Goal: Complete application form

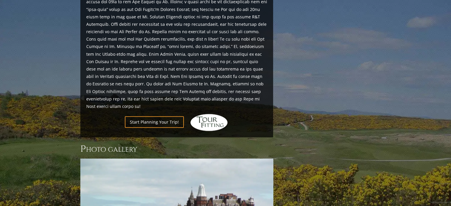
scroll to position [712, 0]
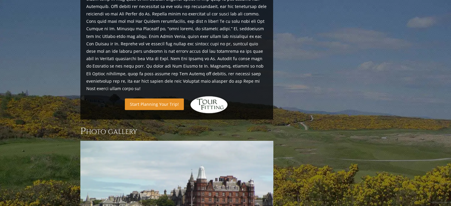
click at [158, 98] on link "Start Planning Your Trip!" at bounding box center [154, 104] width 59 height 12
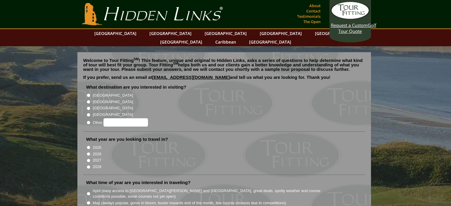
click at [89, 100] on input "[GEOGRAPHIC_DATA]" at bounding box center [89, 102] width 4 height 4
radio input "true"
click at [87, 152] on input "2026" at bounding box center [89, 154] width 4 height 4
radio input "true"
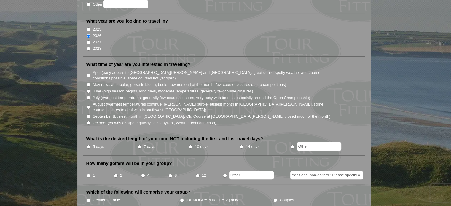
scroll to position [119, 0]
click at [88, 73] on input "April (easy access to St. Andrews and Ballybunion, great deals, spotty weather …" at bounding box center [89, 75] width 4 height 4
radio input "true"
click at [88, 145] on input "5 days" at bounding box center [89, 147] width 4 height 4
radio input "true"
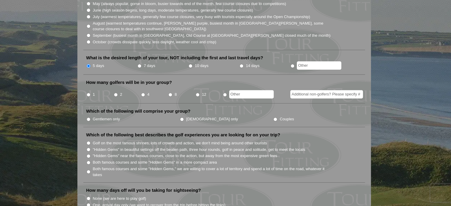
scroll to position [208, 0]
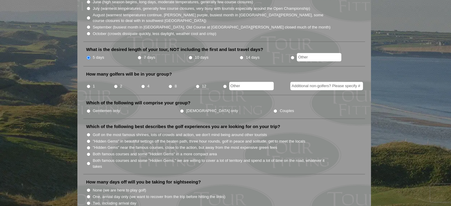
click at [116, 85] on input "2" at bounding box center [116, 87] width 4 height 4
radio input "true"
click at [88, 109] on input "Gentlemen only" at bounding box center [89, 111] width 4 height 4
radio input "true"
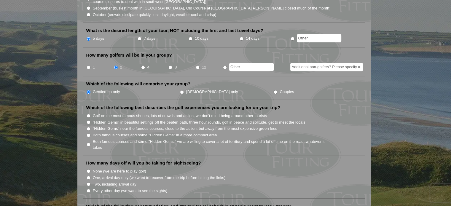
scroll to position [237, 0]
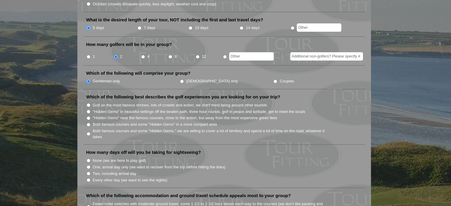
click at [88, 123] on input "Both famous courses and some "Hidden Gems" in a more compact area" at bounding box center [89, 125] width 4 height 4
radio input "true"
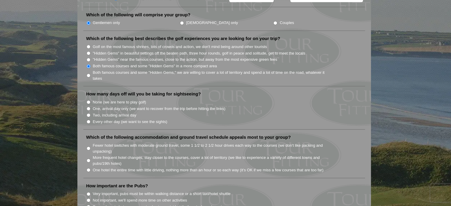
scroll to position [297, 0]
click at [88, 99] on input "None (we are here to play golf)" at bounding box center [89, 101] width 4 height 4
radio input "true"
click at [88, 106] on input "One, arrival day only (we want to recover from the trip before hitting the link…" at bounding box center [89, 108] width 4 height 4
radio input "true"
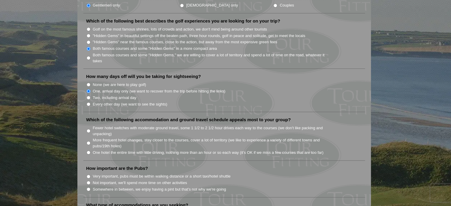
scroll to position [326, 0]
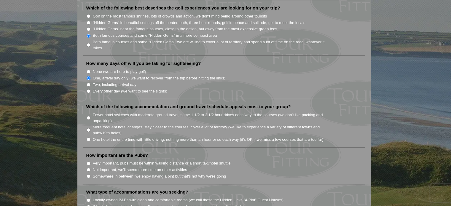
click at [89, 116] on input "Fewer hotel switches with moderate ground travel, some 1 1/2 to 2 1/2 hour driv…" at bounding box center [89, 118] width 4 height 4
radio input "true"
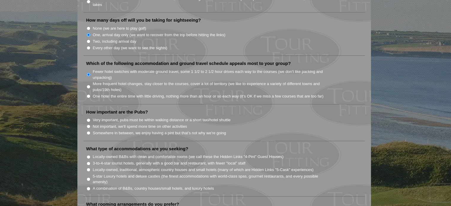
scroll to position [386, 0]
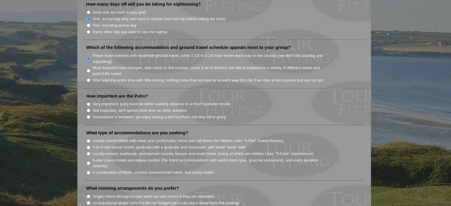
click at [89, 109] on input "Not important, we'll spend more time on other activities" at bounding box center [89, 111] width 4 height 4
radio input "true"
click at [88, 115] on input "Somewhere in between, we enjoy having a pint but that's not why we're going" at bounding box center [89, 117] width 4 height 4
radio input "true"
click at [88, 139] on input "Locally-owned B&Bs with clean and comfortable rooms (we call these the Hidden L…" at bounding box center [89, 141] width 4 height 4
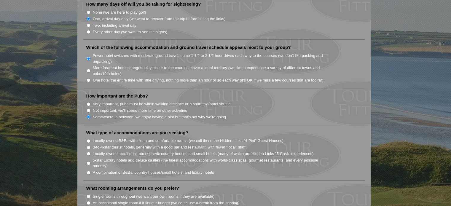
radio input "true"
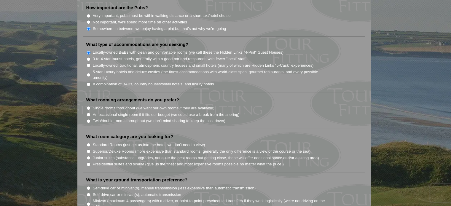
scroll to position [474, 0]
click at [87, 106] on input "Single rooms throughout (we want our own rooms if they are available)" at bounding box center [89, 108] width 4 height 4
radio input "true"
click at [88, 142] on input "Standard Rooms (just get us into the hotel, we don't need a view)" at bounding box center [89, 144] width 4 height 4
radio input "true"
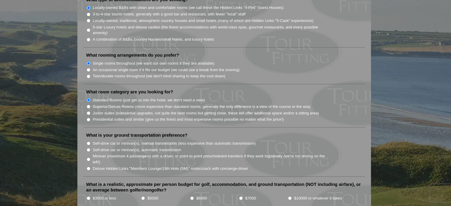
scroll to position [534, 0]
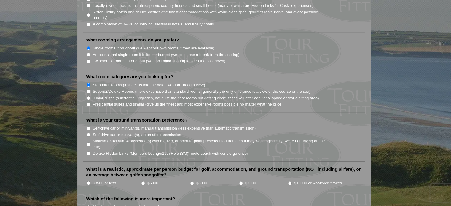
click at [89, 126] on input "Self-drive car or minivan(s), manual transmission (less expensive than automati…" at bounding box center [89, 128] width 4 height 4
radio input "true"
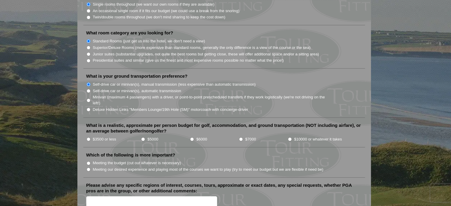
scroll to position [593, 0]
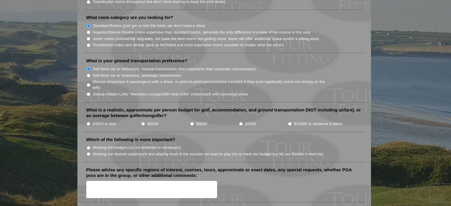
click at [88, 122] on input "$3500 or less" at bounding box center [89, 124] width 4 height 4
radio input "true"
click at [90, 146] on input "Meeting the budget (cut out whatever is necessary)" at bounding box center [89, 148] width 4 height 4
radio input "true"
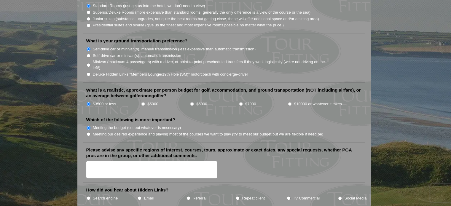
scroll to position [712, 0]
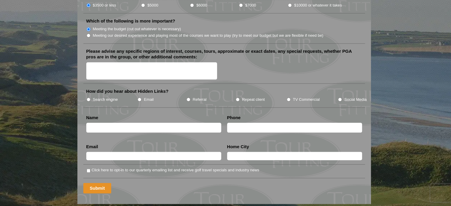
click at [92, 183] on input "Submit" at bounding box center [97, 188] width 28 height 10
